Goal: Transaction & Acquisition: Book appointment/travel/reservation

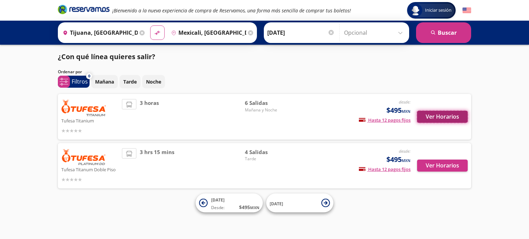
click at [432, 116] on button "Ver Horarios" at bounding box center [442, 117] width 51 height 12
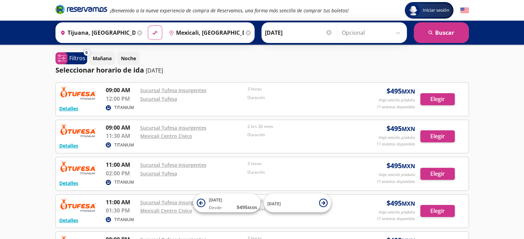
click at [281, 170] on p "Duración" at bounding box center [299, 172] width 104 height 6
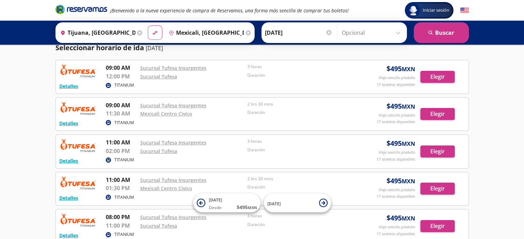
scroll to position [34, 0]
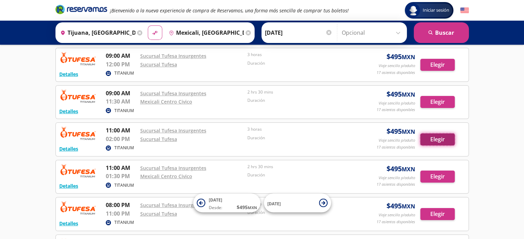
click at [428, 138] on button "Elegir" at bounding box center [437, 140] width 34 height 12
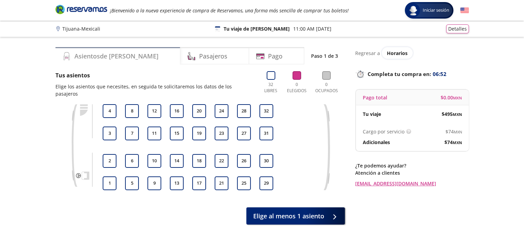
click at [96, 56] on h4 "Asientos de [PERSON_NAME]" at bounding box center [116, 56] width 84 height 9
click at [110, 104] on button "4" at bounding box center [110, 111] width 14 height 14
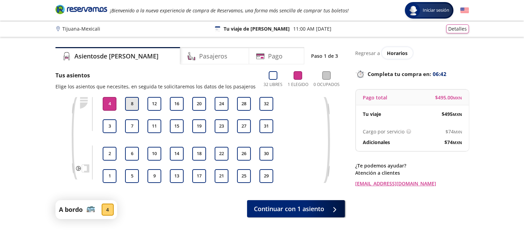
click at [135, 102] on button "8" at bounding box center [132, 104] width 14 height 14
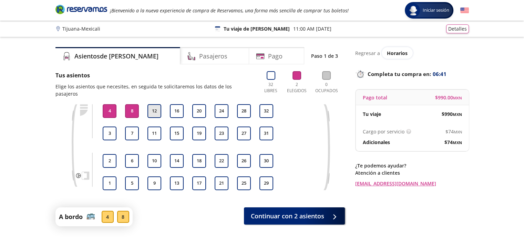
click at [151, 104] on button "12" at bounding box center [154, 111] width 14 height 14
click at [180, 104] on button "16" at bounding box center [177, 111] width 14 height 14
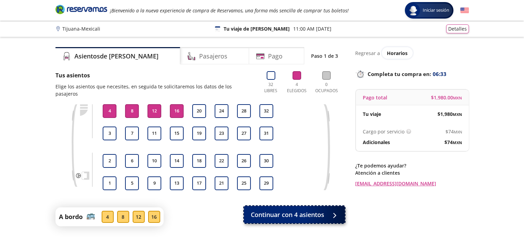
click at [301, 212] on span "Continuar con 4 asientos" at bounding box center [287, 214] width 73 height 9
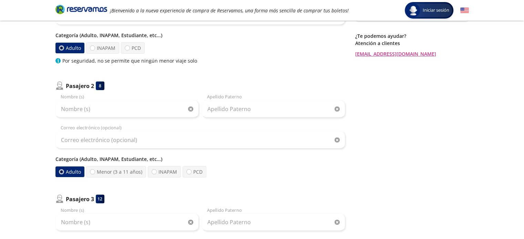
scroll to position [138, 0]
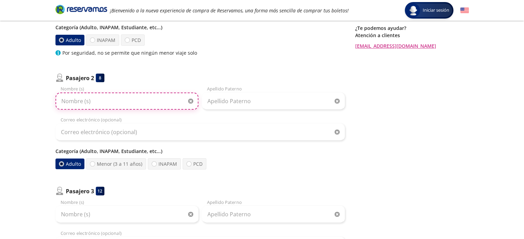
click at [85, 97] on input "Nombre (s)" at bounding box center [126, 101] width 143 height 17
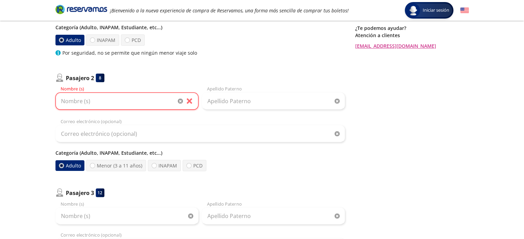
click at [185, 59] on div "Pasajero 1 4 Nombre (s) Apellido Paterno Correo electrónico Categoría (Adulto, …" at bounding box center [199, 174] width 289 height 449
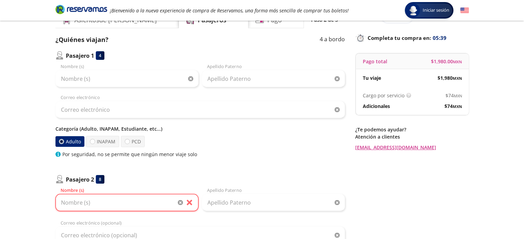
scroll to position [0, 0]
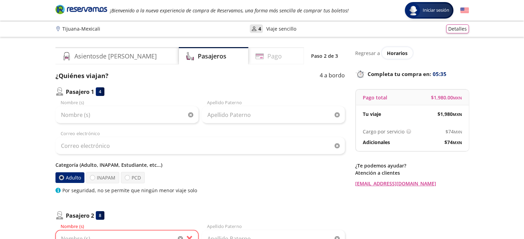
click at [269, 56] on h4 "Pago" at bounding box center [274, 56] width 14 height 9
click at [79, 22] on div "Tijuana - Mexicali User 4 Viaje sencillo Detalles" at bounding box center [262, 29] width 524 height 16
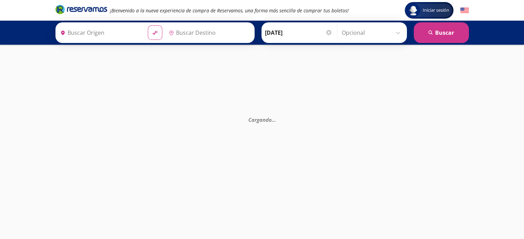
type input "Tijuana, [GEOGRAPHIC_DATA][US_STATE]"
type input "Mexicali, [GEOGRAPHIC_DATA][US_STATE]"
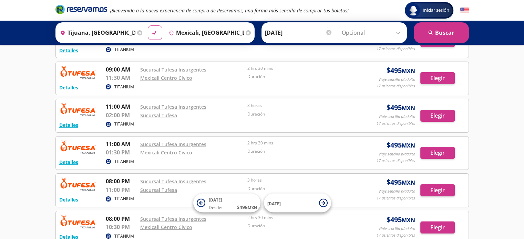
scroll to position [24, 0]
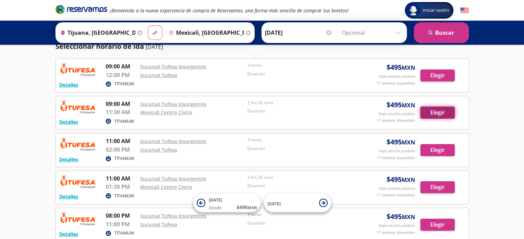
click at [434, 112] on button "Elegir" at bounding box center [437, 113] width 34 height 12
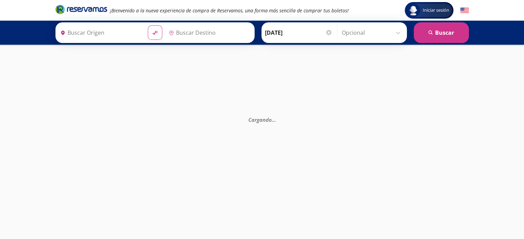
type input "Tijuana, [GEOGRAPHIC_DATA][US_STATE]"
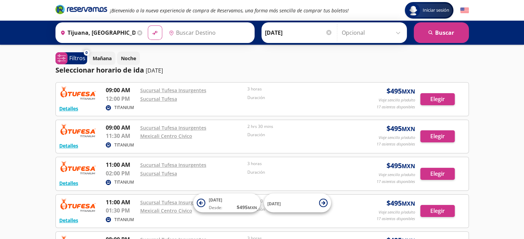
type input "Mexicali, [GEOGRAPHIC_DATA][US_STATE]"
click at [297, 31] on input "[DATE]" at bounding box center [299, 32] width 68 height 17
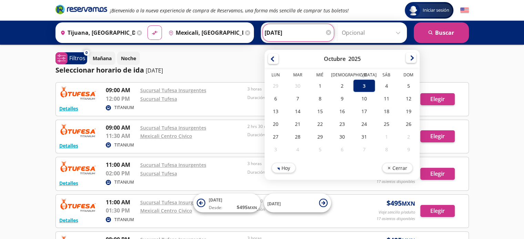
click at [411, 55] on div at bounding box center [411, 58] width 10 height 10
click at [380, 85] on div "1" at bounding box center [386, 86] width 22 height 13
type input "[DATE]"
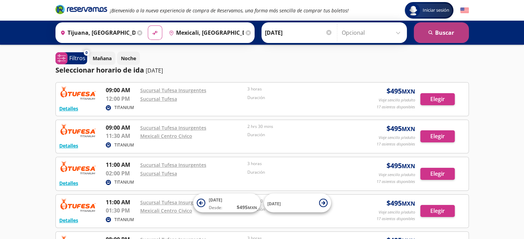
click at [447, 33] on button "search [GEOGRAPHIC_DATA]" at bounding box center [441, 32] width 55 height 21
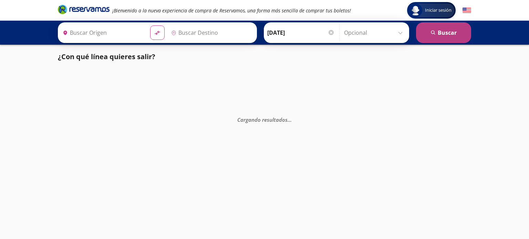
type input "Tijuana, [GEOGRAPHIC_DATA][US_STATE]"
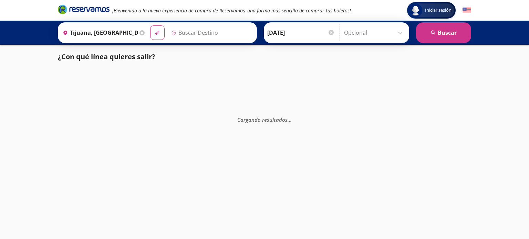
type input "Mexicali, [GEOGRAPHIC_DATA][US_STATE]"
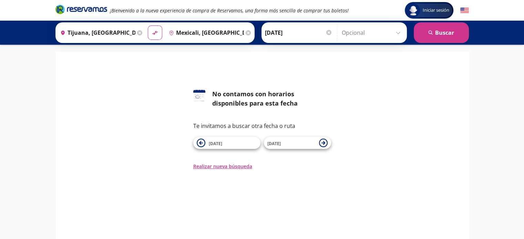
drag, startPoint x: 349, startPoint y: 96, endPoint x: 346, endPoint y: 95, distance: 3.9
click at [349, 96] on div "126 No contamos con horarios disponibles para esta fecha Te invitamos a buscar …" at bounding box center [262, 130] width 403 height 81
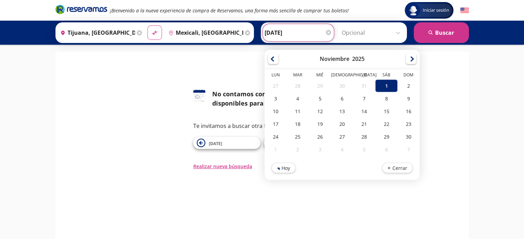
click at [288, 32] on input "[DATE]" at bounding box center [299, 32] width 68 height 17
click at [356, 97] on div "7" at bounding box center [364, 98] width 22 height 13
type input "[DATE]"
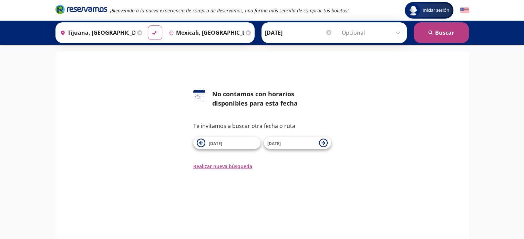
click at [434, 31] on button "search [GEOGRAPHIC_DATA]" at bounding box center [441, 32] width 55 height 21
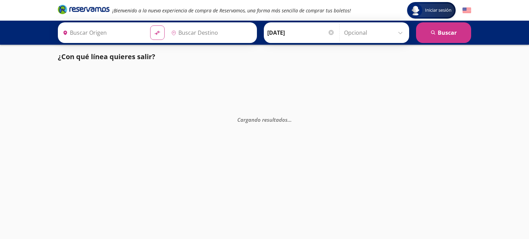
type input "Tijuana, [GEOGRAPHIC_DATA][US_STATE]"
type input "Mexicali, [GEOGRAPHIC_DATA][US_STATE]"
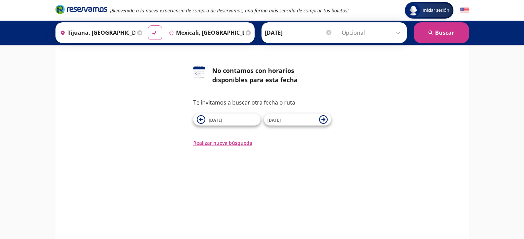
scroll to position [34, 0]
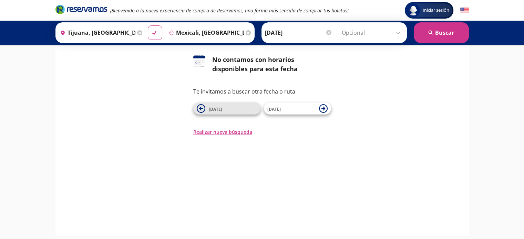
click at [229, 107] on span "[DATE]" at bounding box center [233, 109] width 48 height 8
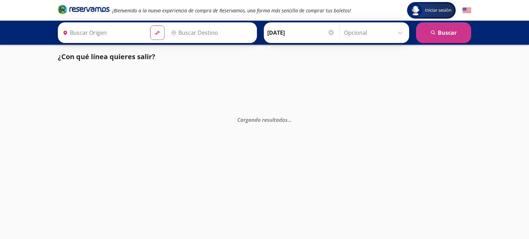
type input "Tijuana, [GEOGRAPHIC_DATA][US_STATE]"
type input "Mexicali, [GEOGRAPHIC_DATA][US_STATE]"
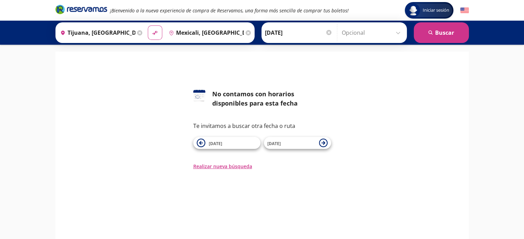
click at [160, 93] on div "126 No contamos con horarios disponibles para esta fecha Te invitamos a buscar …" at bounding box center [262, 130] width 403 height 81
